Goal: Transaction & Acquisition: Subscribe to service/newsletter

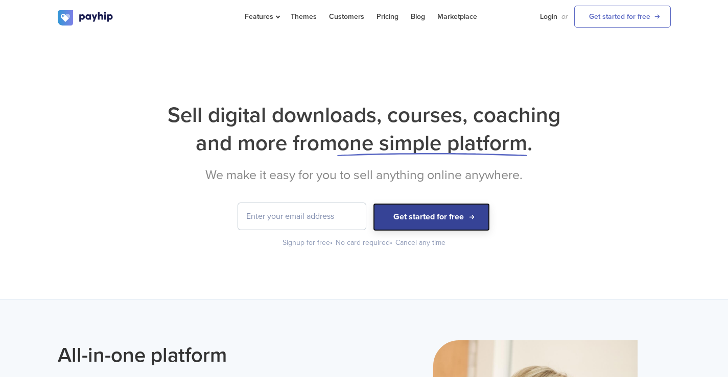
click at [417, 219] on button "Get started for free" at bounding box center [431, 217] width 117 height 28
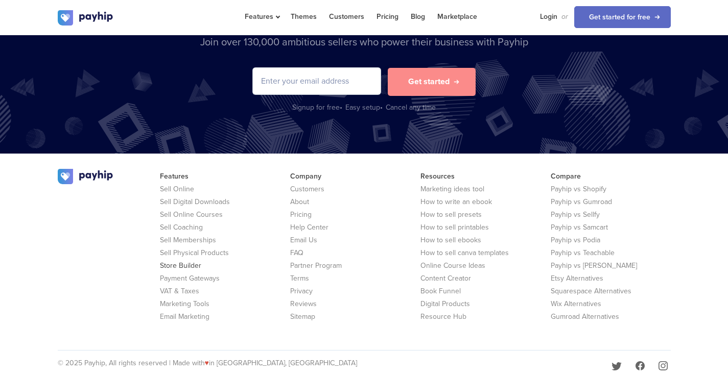
scroll to position [2114, 0]
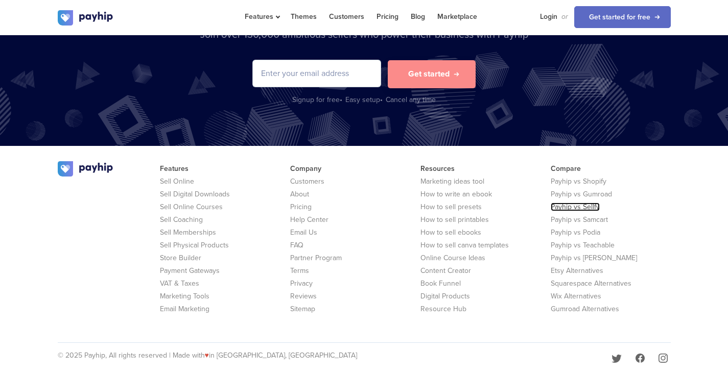
click at [575, 203] on link "Payhip vs Sellfy" at bounding box center [575, 207] width 49 height 9
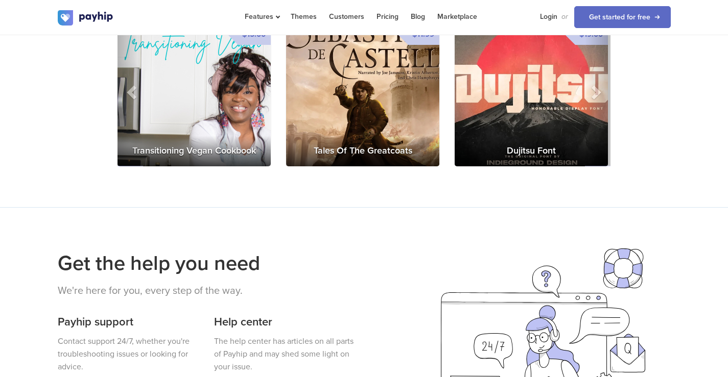
scroll to position [1501, 0]
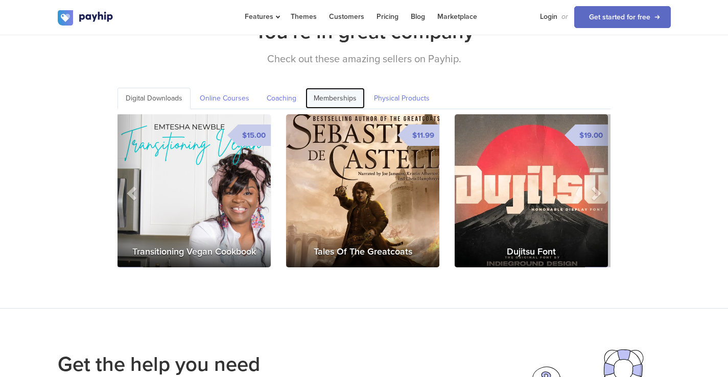
click at [329, 90] on link "Memberships" at bounding box center [334, 98] width 59 height 21
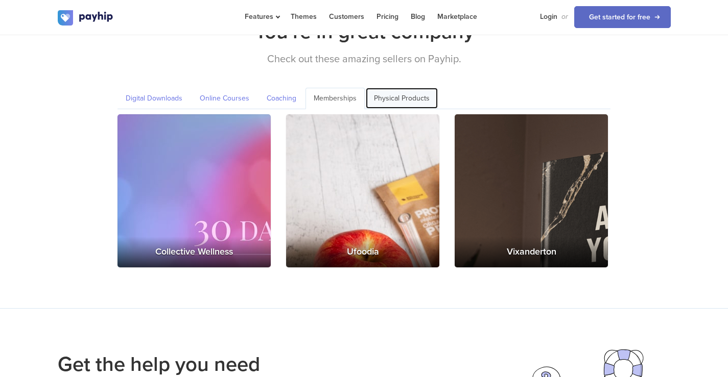
click at [395, 88] on link "Physical Products" at bounding box center [402, 98] width 72 height 21
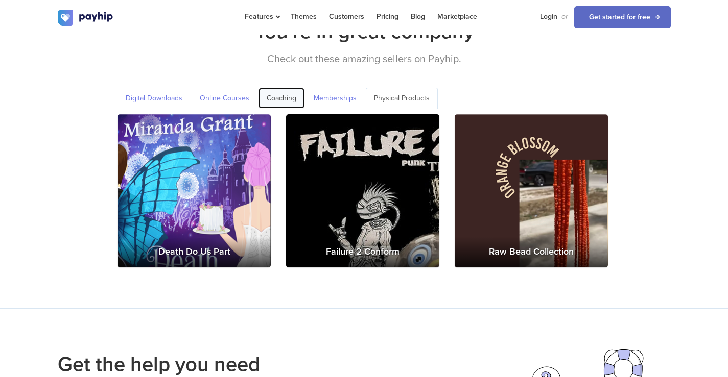
click at [292, 88] on link "Coaching" at bounding box center [281, 98] width 46 height 21
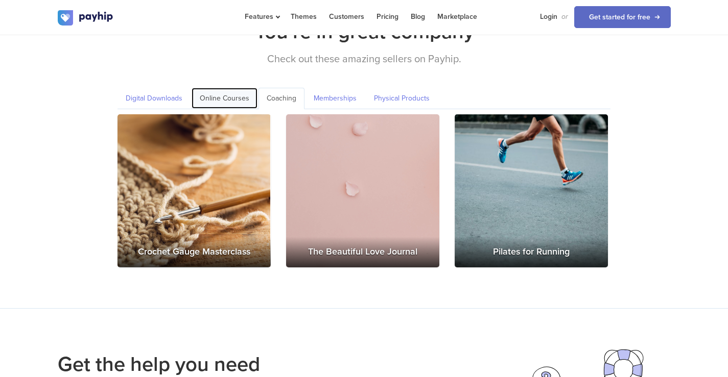
click at [211, 88] on link "Online Courses" at bounding box center [225, 98] width 66 height 21
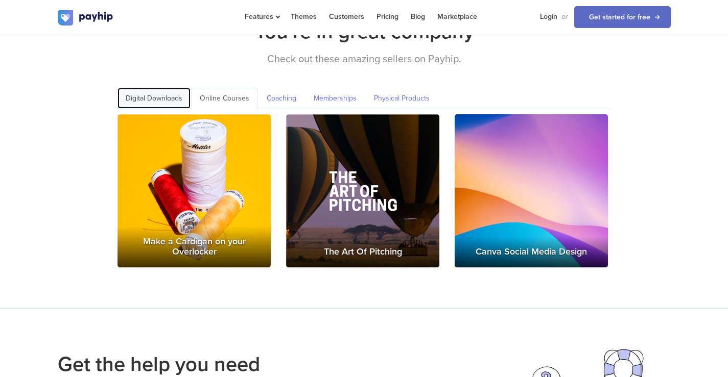
click at [143, 89] on link "Digital Downloads" at bounding box center [153, 98] width 73 height 21
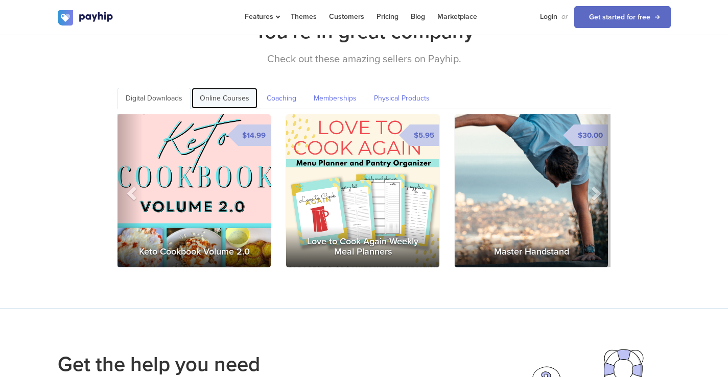
click at [224, 90] on link "Online Courses" at bounding box center [225, 98] width 66 height 21
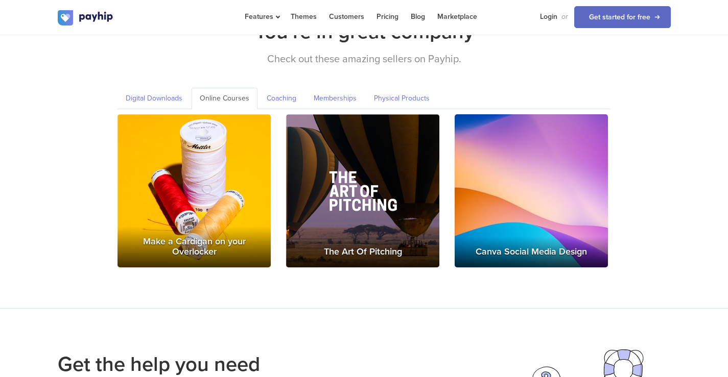
click at [357, 218] on img at bounding box center [363, 191] width 154 height 154
